Goal: Information Seeking & Learning: Find specific fact

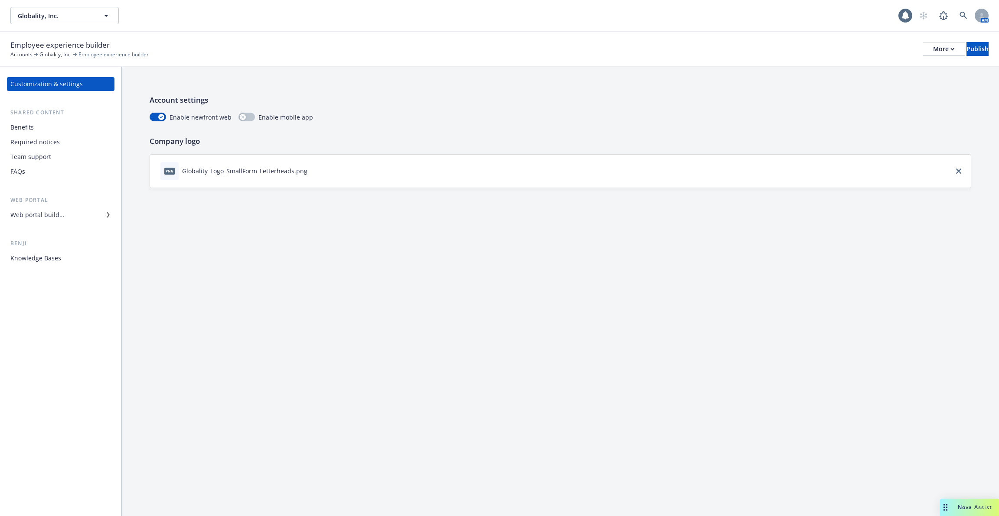
click at [56, 254] on div "Knowledge Bases" at bounding box center [35, 258] width 51 height 14
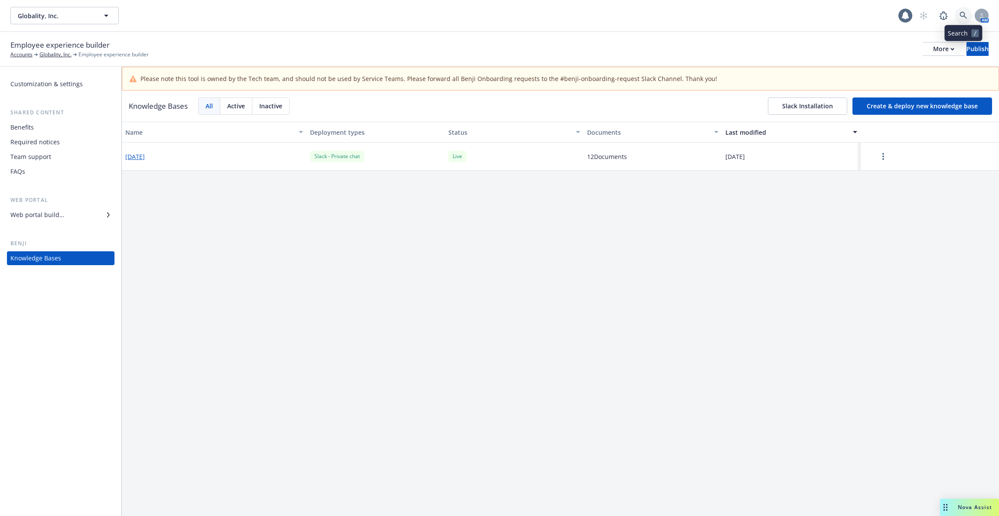
click at [965, 16] on icon at bounding box center [963, 16] width 8 height 8
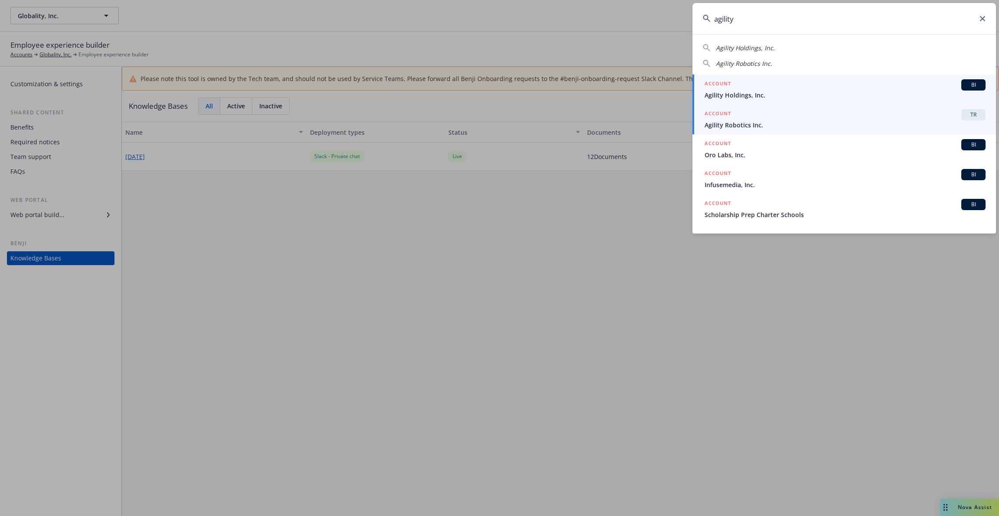
type input "agility"
click at [785, 119] on div "ACCOUNT TR" at bounding box center [844, 114] width 281 height 11
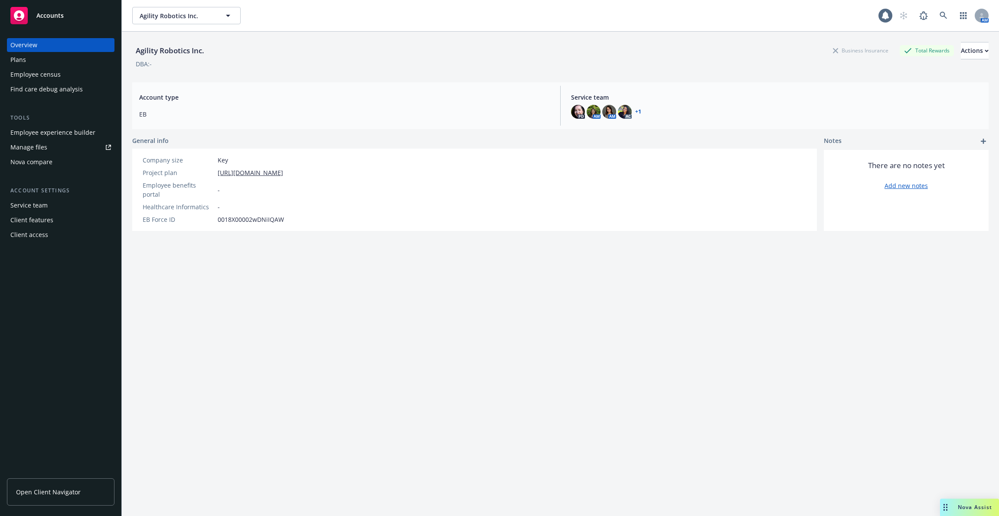
click at [55, 141] on link "Manage files" at bounding box center [61, 147] width 108 height 14
click at [49, 132] on div "Employee experience builder" at bounding box center [52, 133] width 85 height 14
click at [939, 12] on icon at bounding box center [943, 16] width 8 height 8
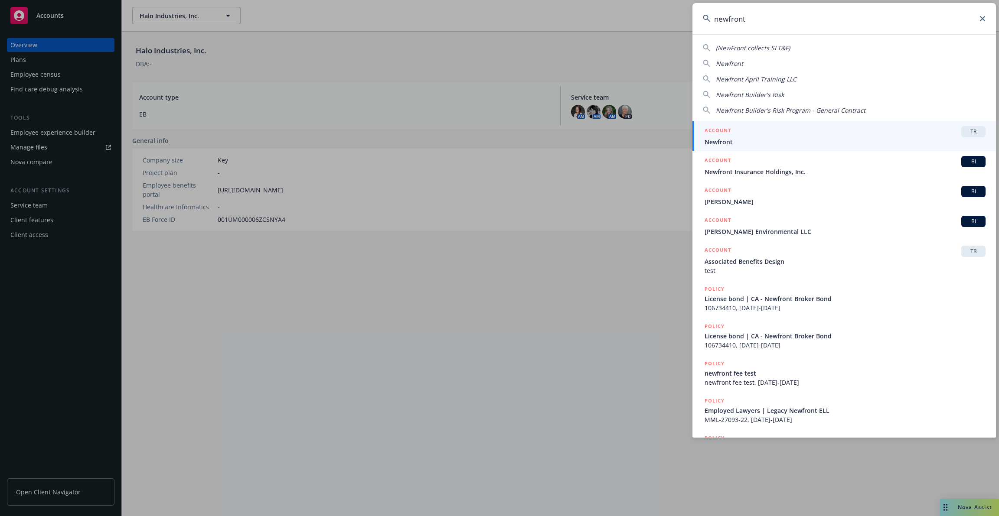
type input "newfront"
click at [845, 134] on div "ACCOUNT TR" at bounding box center [844, 131] width 281 height 11
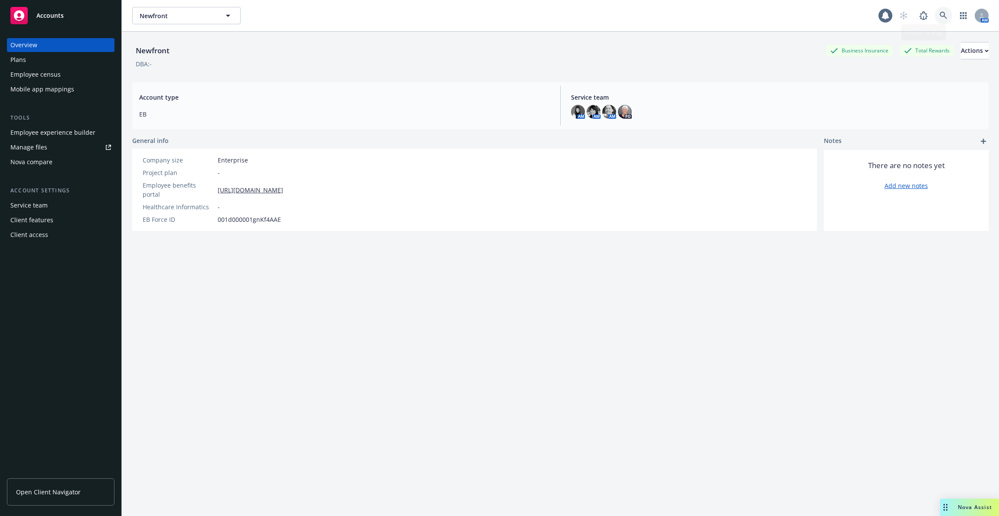
click at [949, 12] on link at bounding box center [943, 15] width 17 height 17
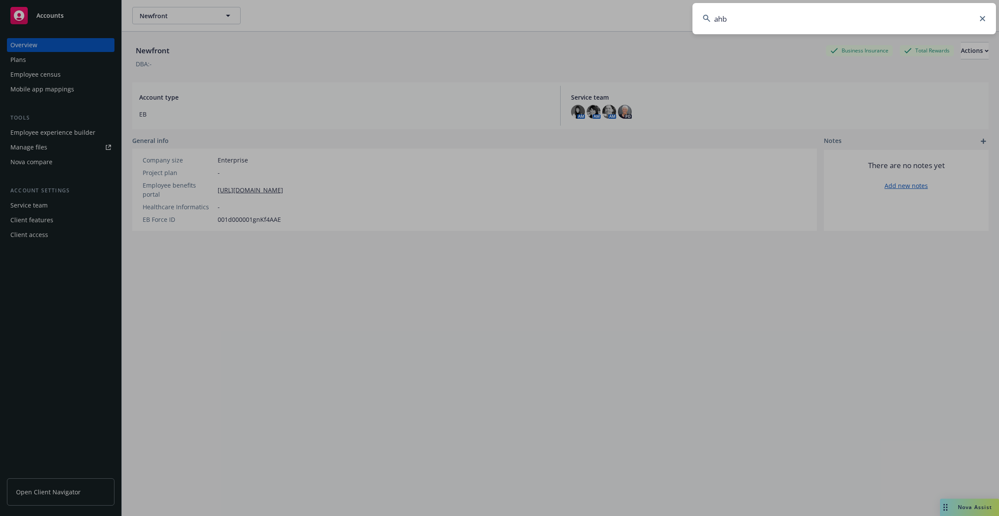
type input "ahbi"
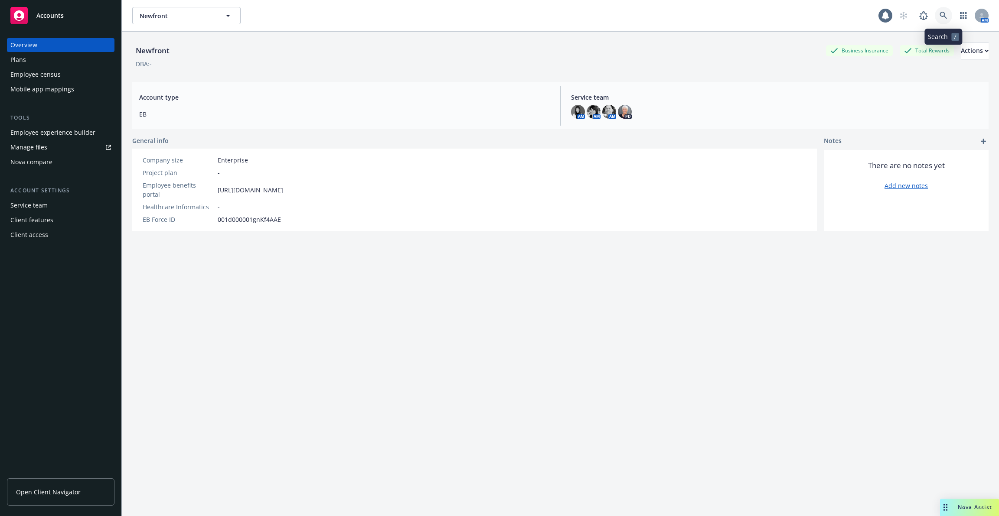
click at [939, 18] on link at bounding box center [943, 15] width 17 height 17
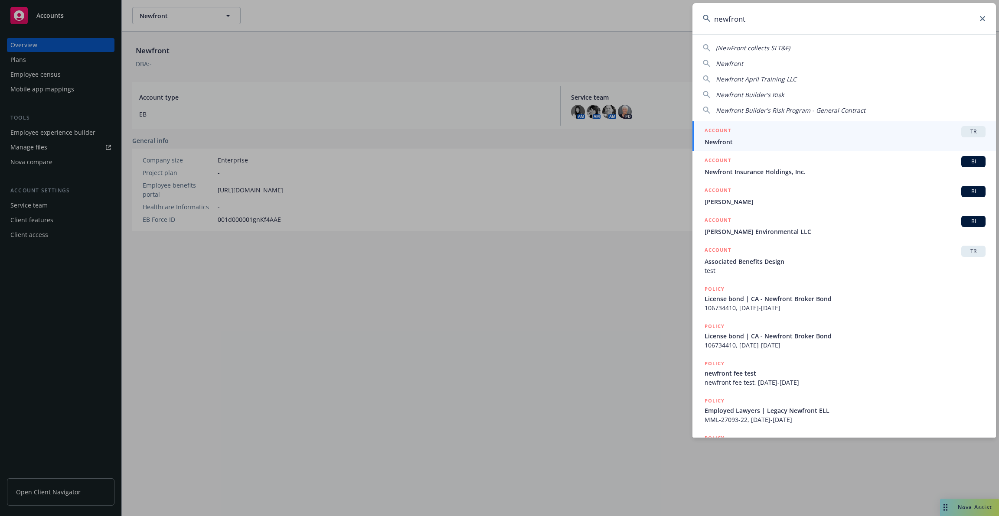
type input "newfront"
click at [811, 142] on span "Newfront" at bounding box center [844, 141] width 281 height 9
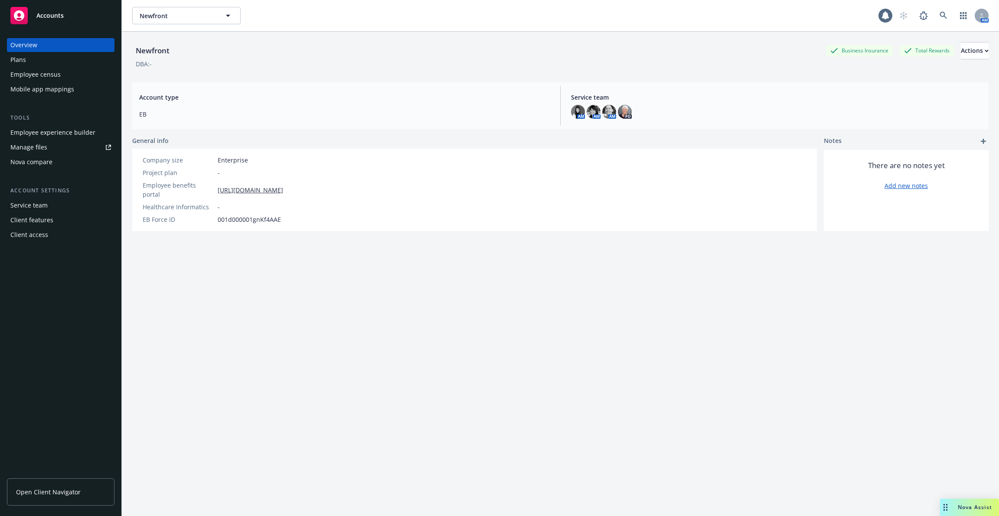
click at [62, 75] on div "Employee census" at bounding box center [60, 75] width 101 height 14
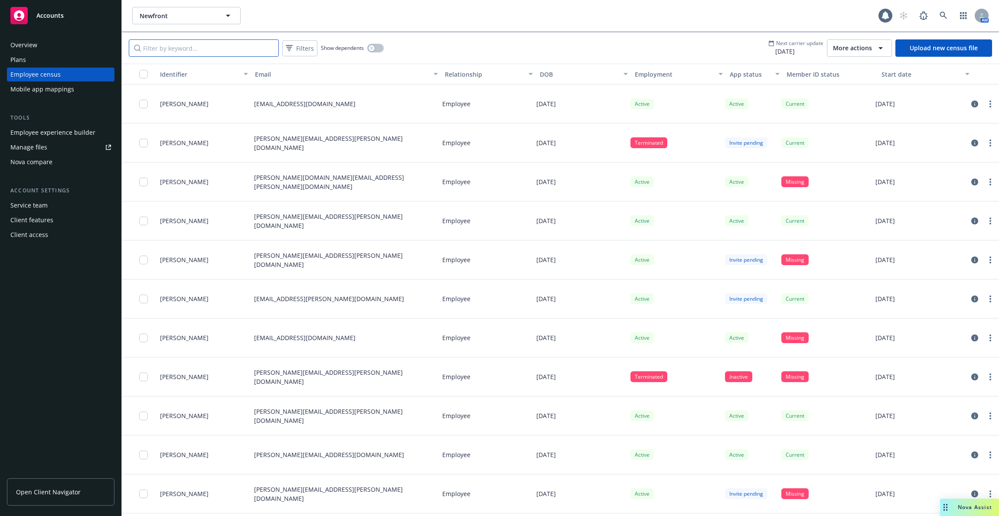
click at [199, 45] on input "Filter by keyword..." at bounding box center [204, 47] width 150 height 17
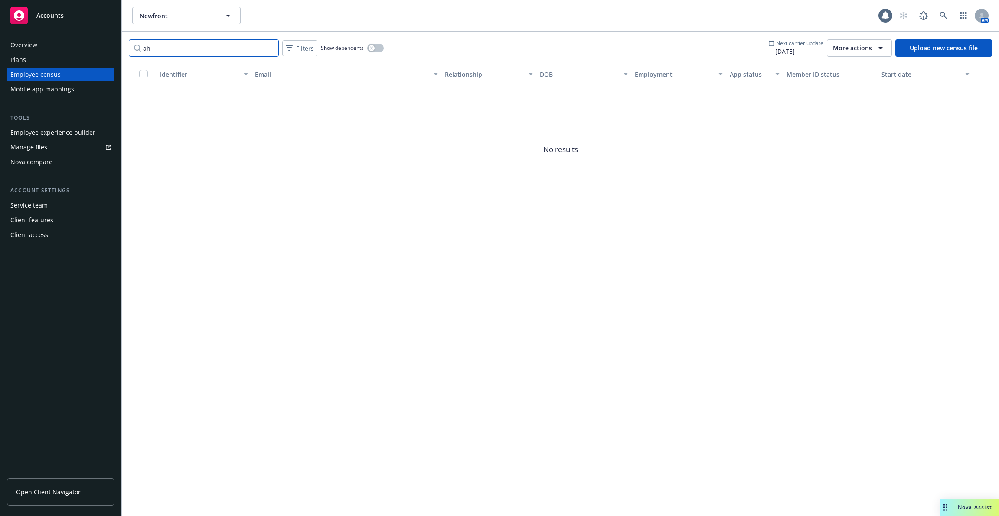
type input "a"
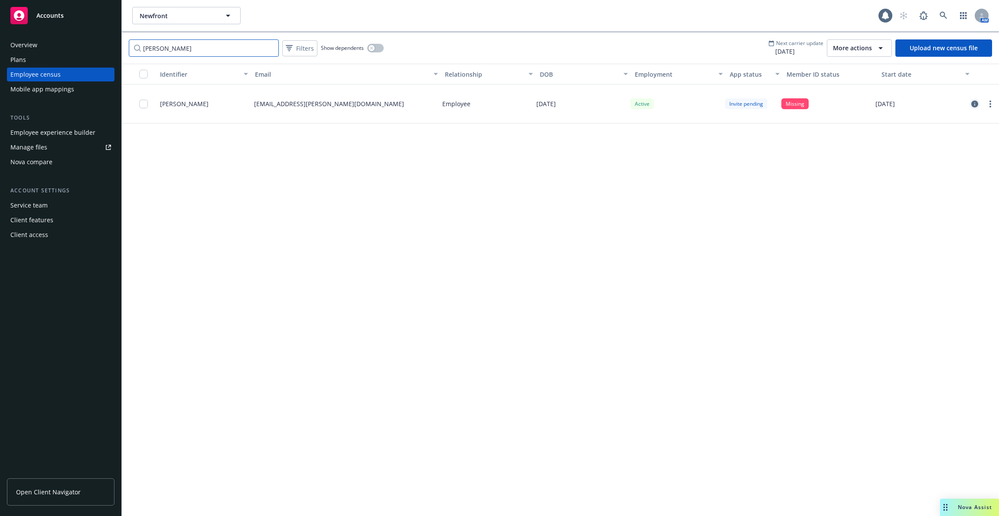
type input "[PERSON_NAME]"
click at [970, 104] on link "circleInformation" at bounding box center [974, 104] width 10 height 10
